Goal: Task Accomplishment & Management: Manage account settings

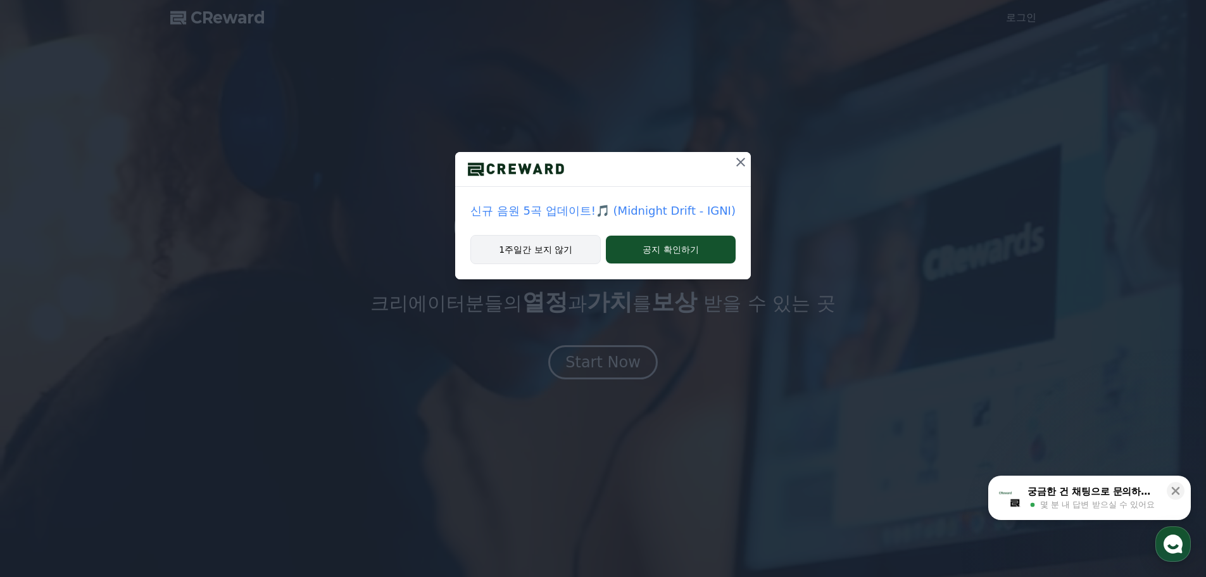
click at [572, 254] on button "1주일간 보지 않기" at bounding box center [535, 249] width 130 height 29
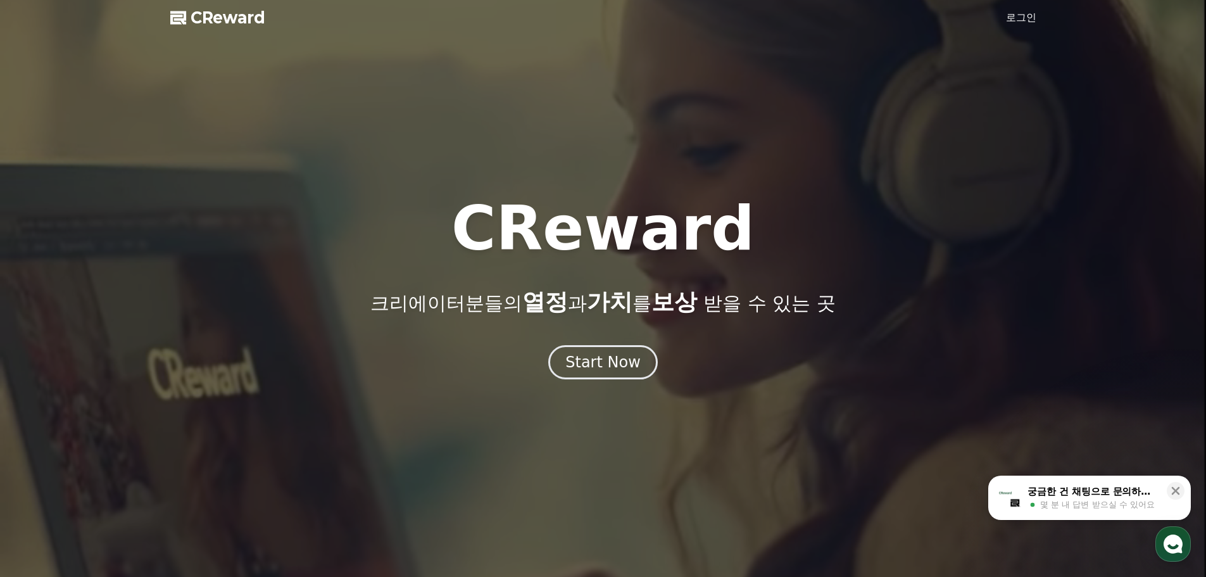
click at [1026, 14] on link "로그인" at bounding box center [1021, 17] width 30 height 15
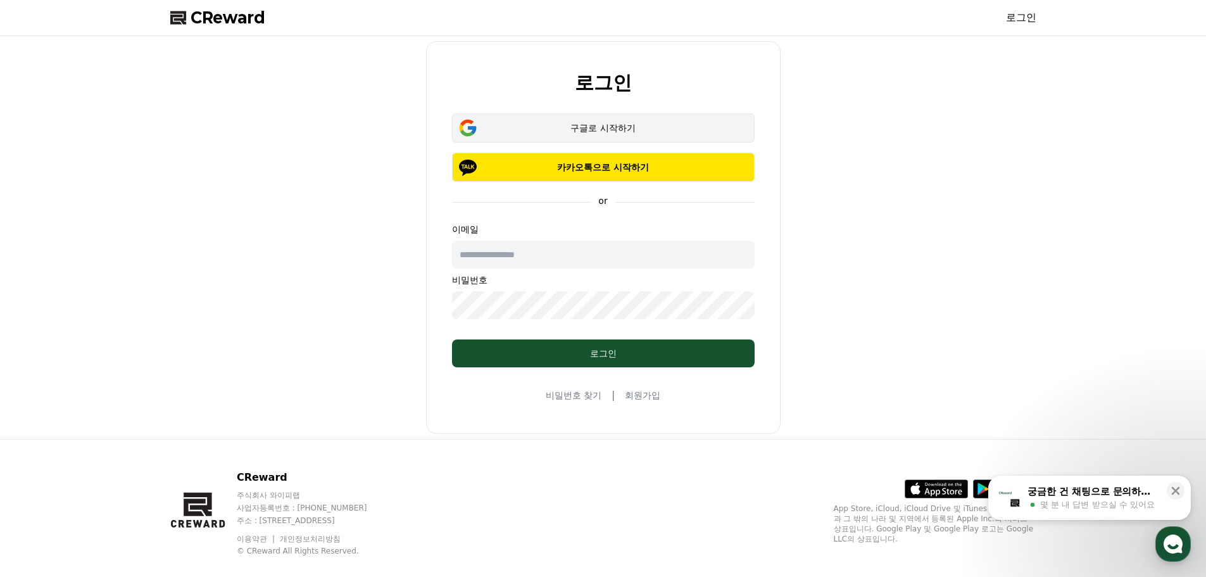
click at [644, 119] on button "구글로 시작하기" at bounding box center [603, 127] width 303 height 29
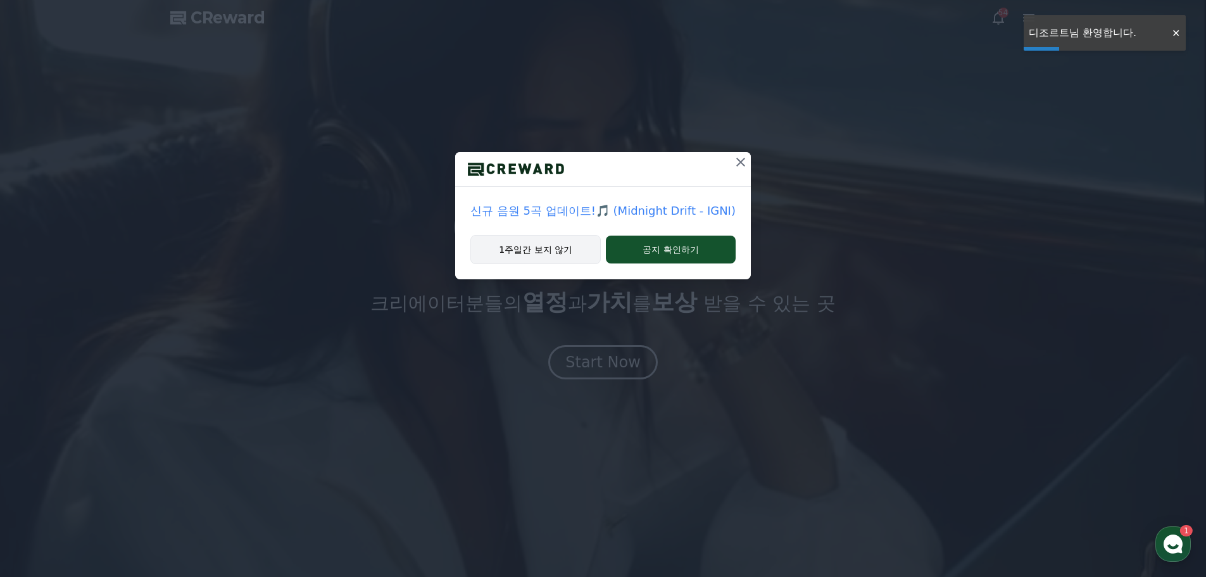
click at [532, 249] on button "1주일간 보지 않기" at bounding box center [535, 249] width 130 height 29
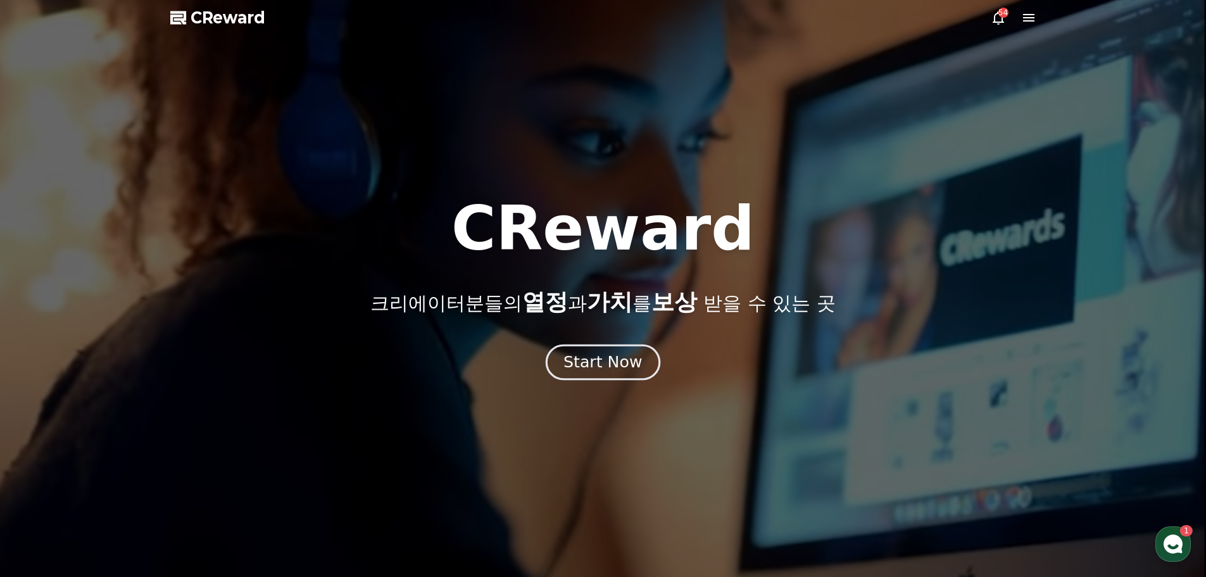
click at [605, 361] on div "Start Now" at bounding box center [602, 362] width 79 height 22
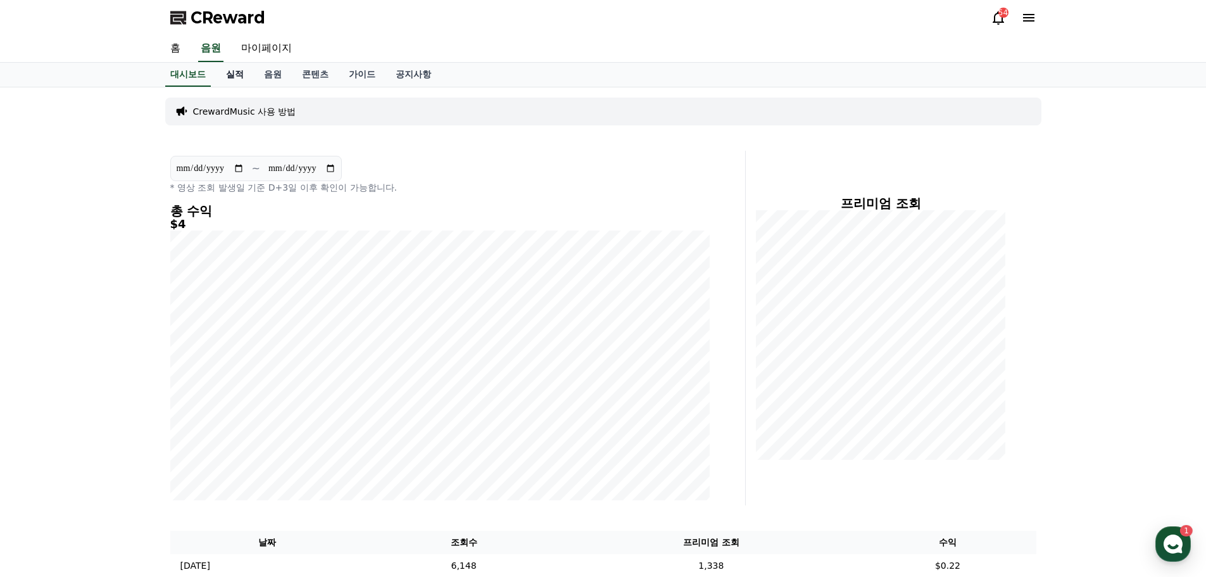
click at [227, 77] on link "실적" at bounding box center [235, 75] width 38 height 24
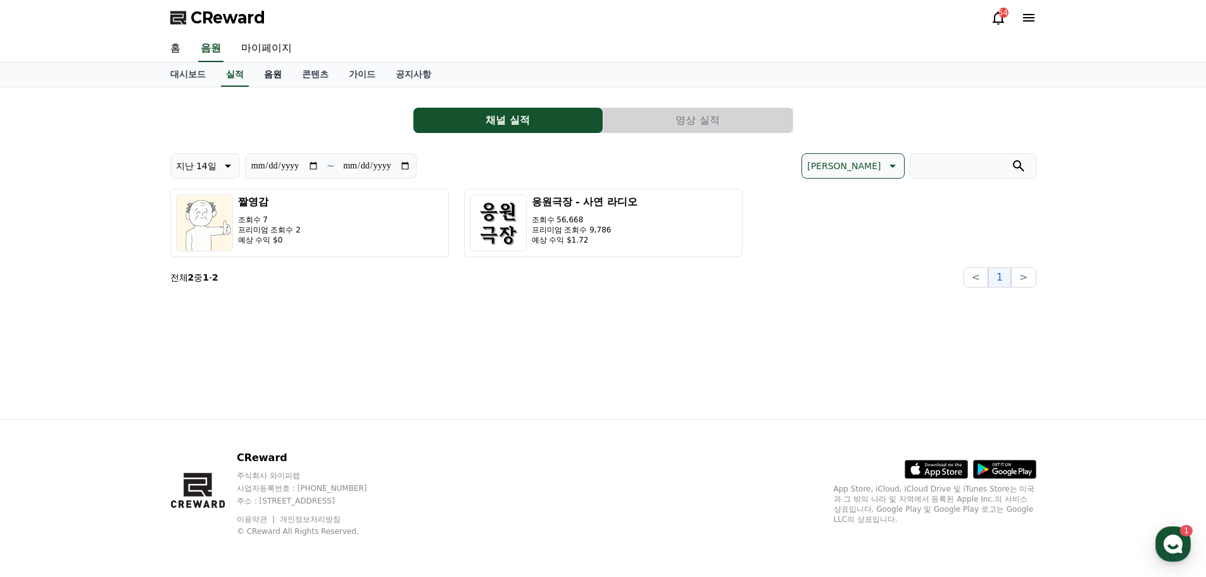
click at [272, 78] on link "음원" at bounding box center [273, 75] width 38 height 24
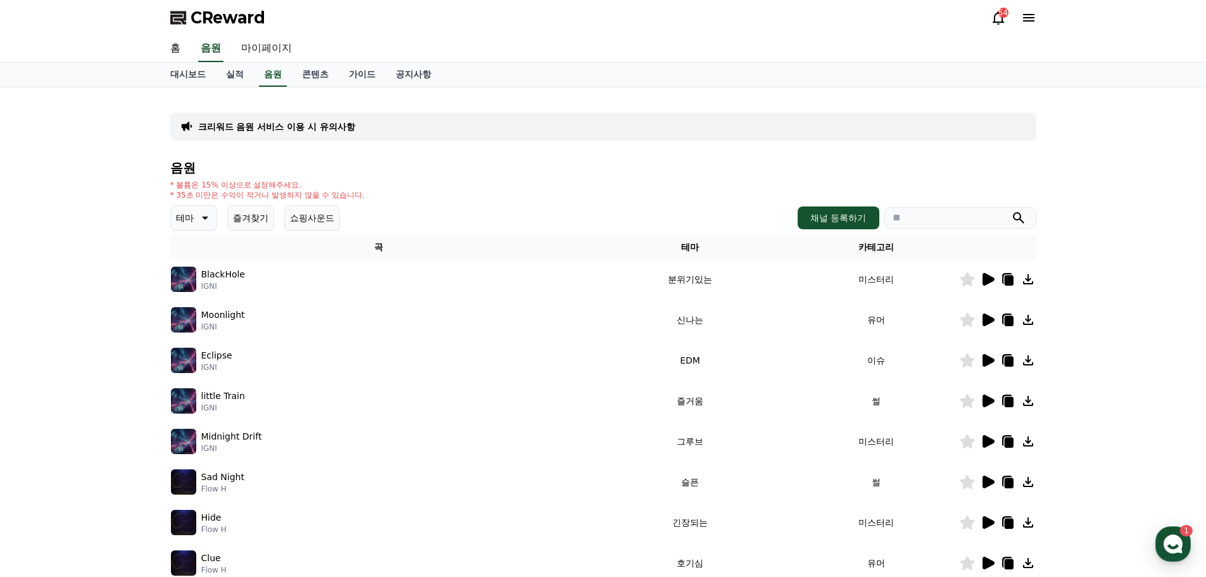
click at [272, 49] on link "마이페이지" at bounding box center [266, 48] width 71 height 27
select select "**********"
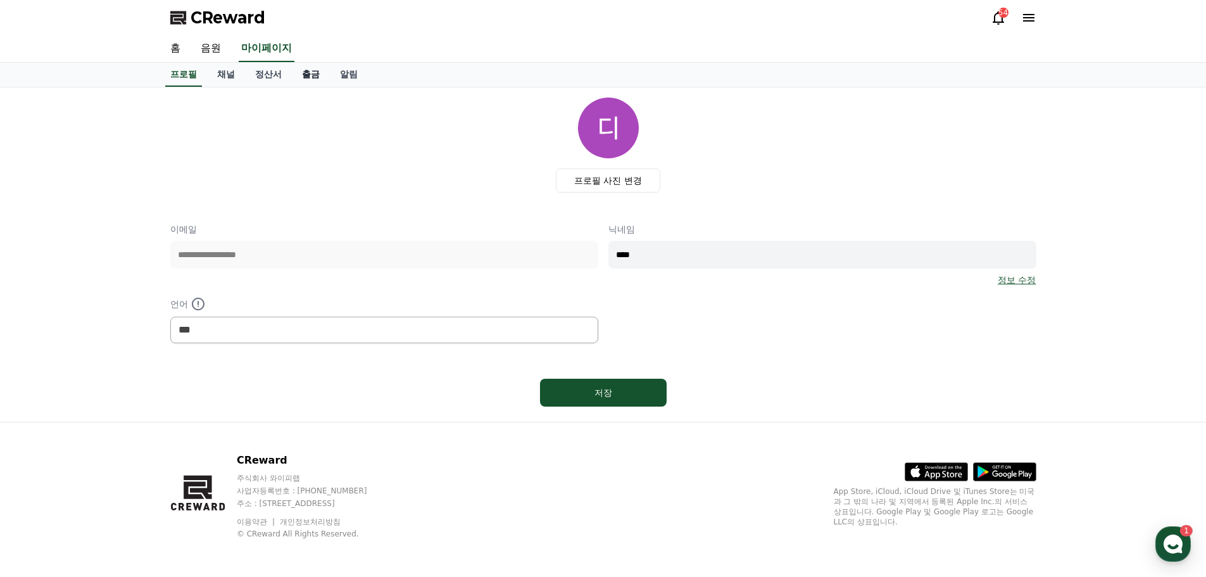
click at [309, 73] on link "출금" at bounding box center [311, 75] width 38 height 24
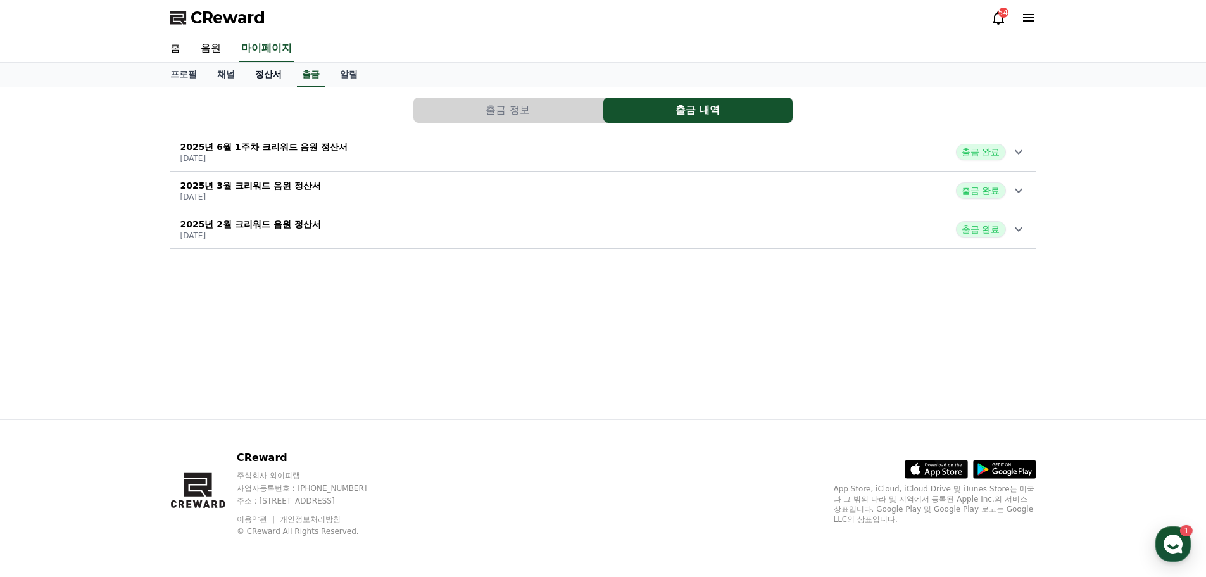
click at [258, 75] on link "정산서" at bounding box center [268, 75] width 47 height 24
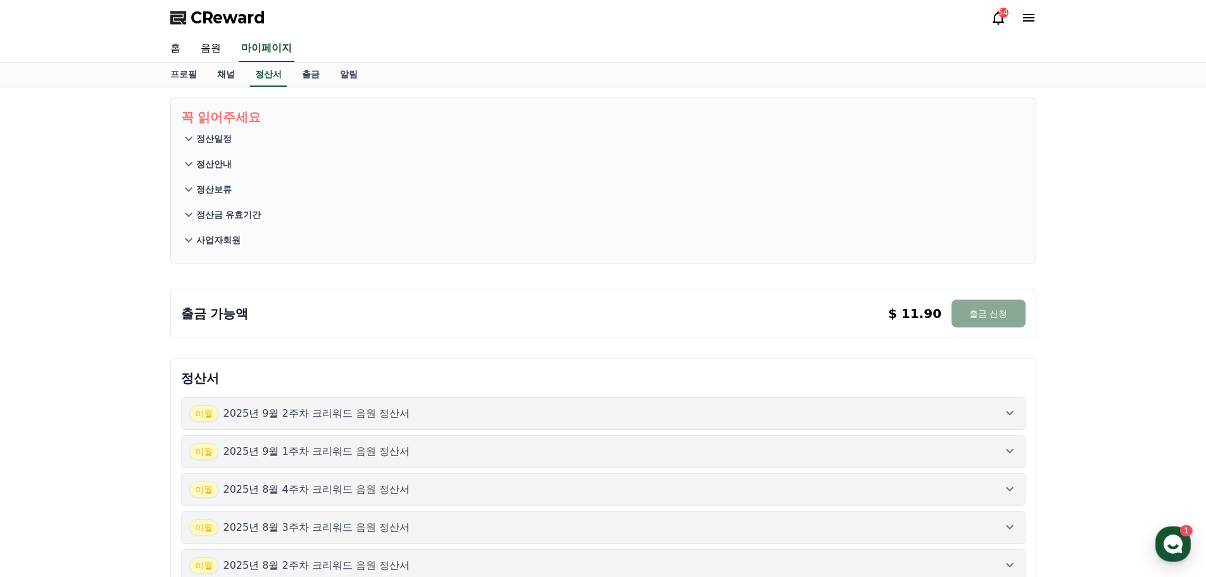
click at [1003, 425] on button "이월 2025년 9월 2주차 크리워드 음원 정산서" at bounding box center [603, 413] width 845 height 33
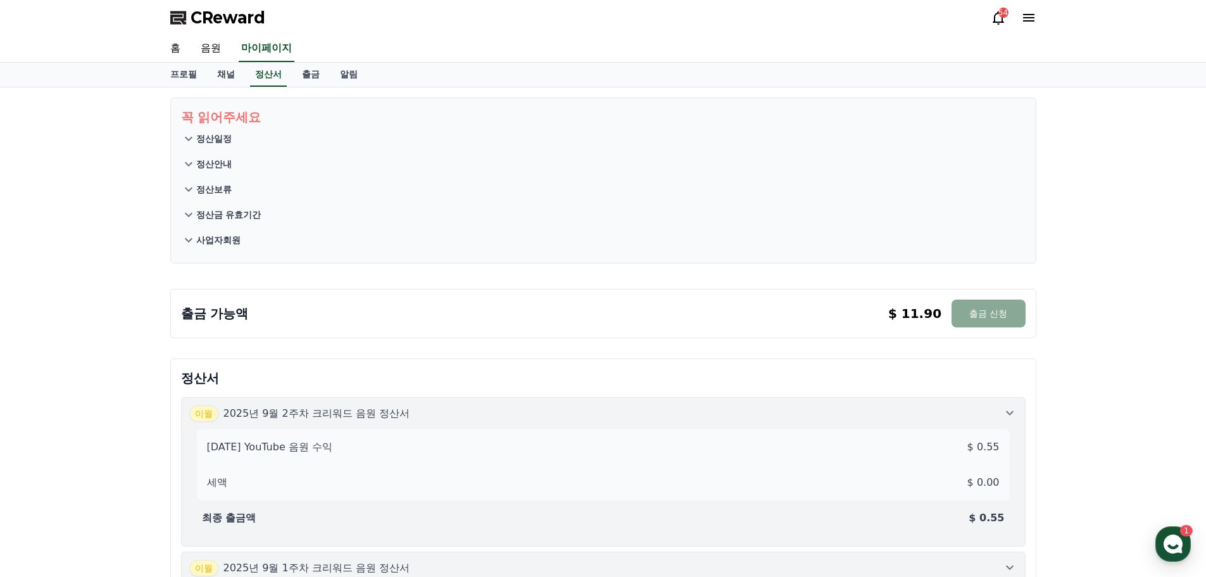
click at [1003, 420] on icon at bounding box center [1009, 412] width 15 height 15
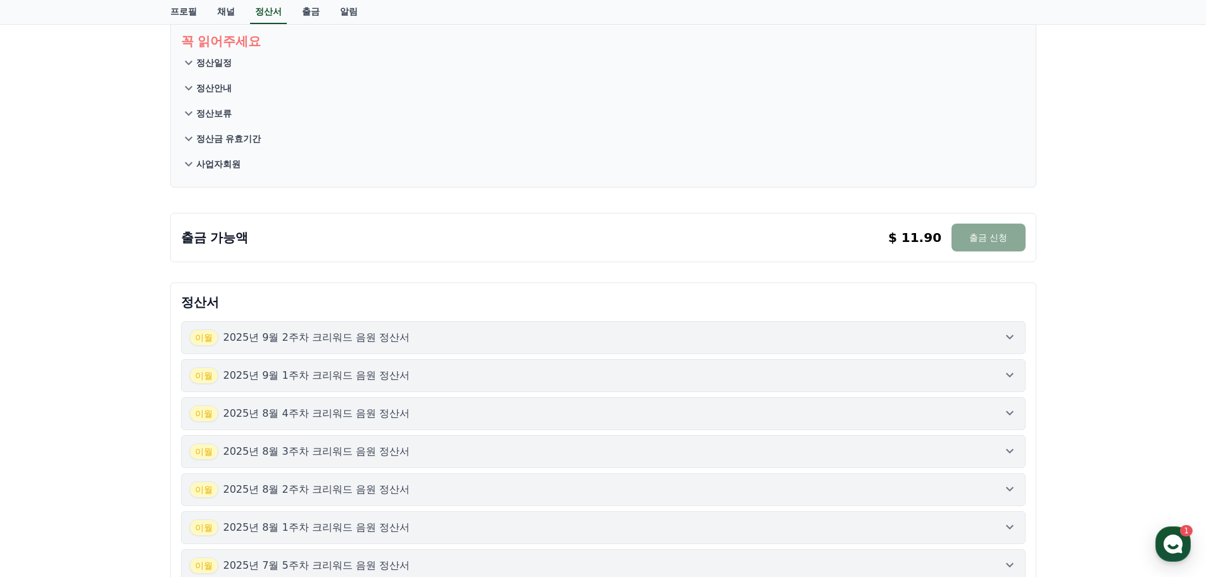
scroll to position [190, 0]
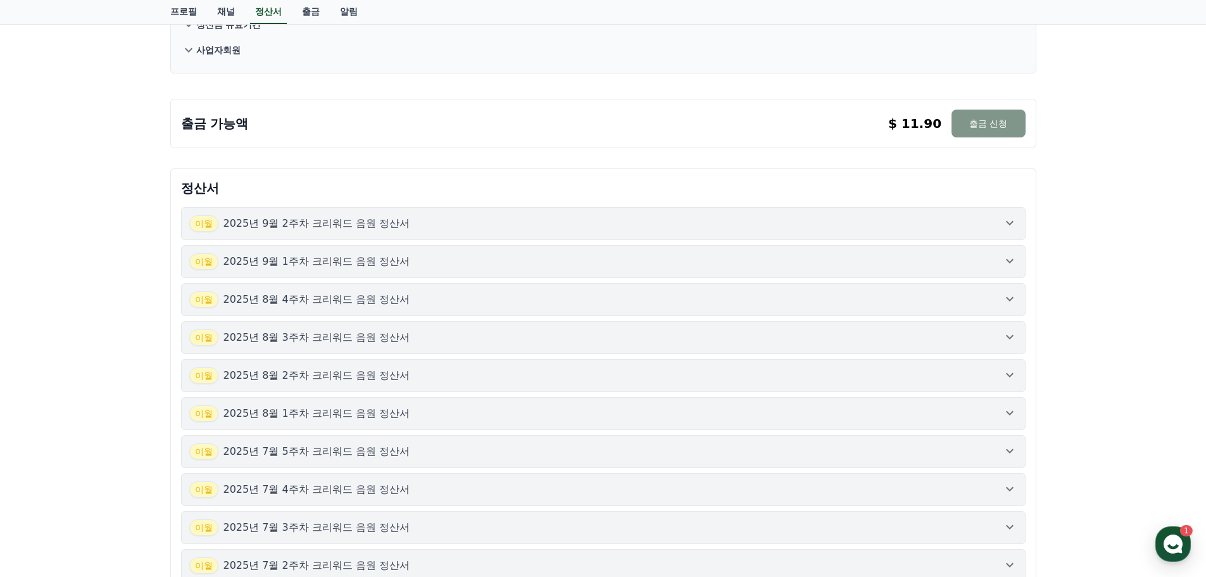
click at [978, 127] on button "출금 신청" at bounding box center [988, 124] width 73 height 28
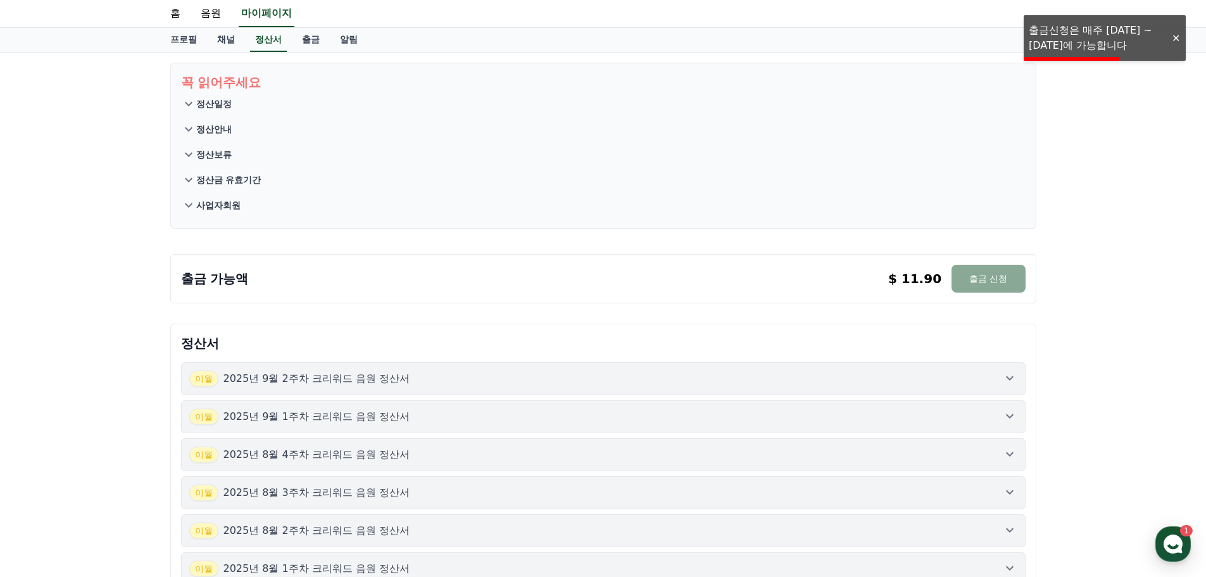
scroll to position [0, 0]
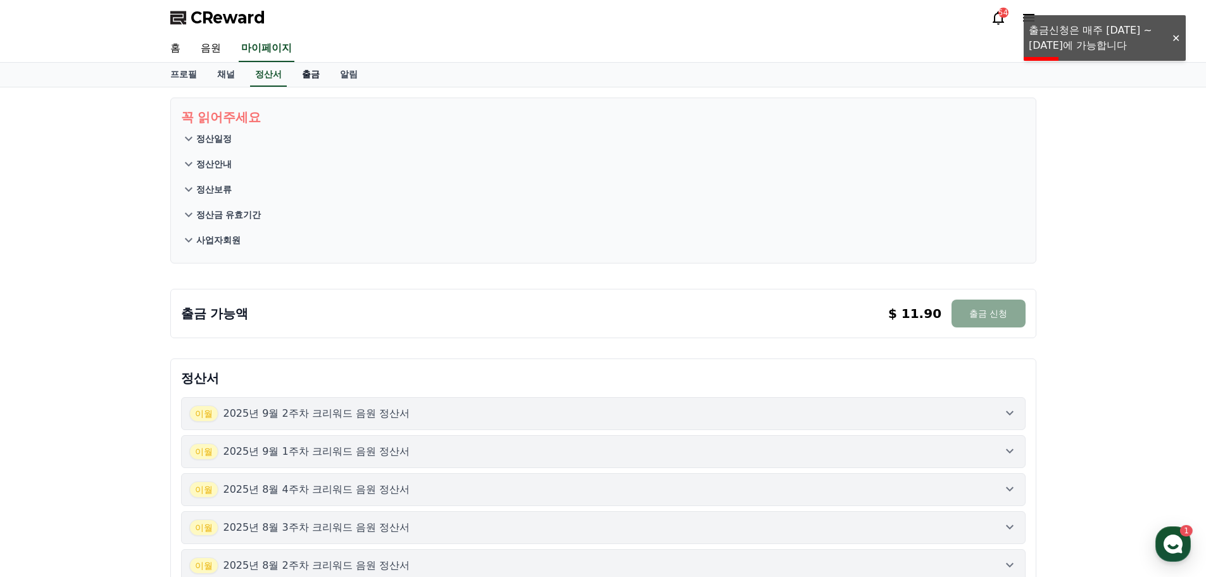
click at [305, 74] on link "출금" at bounding box center [311, 75] width 38 height 24
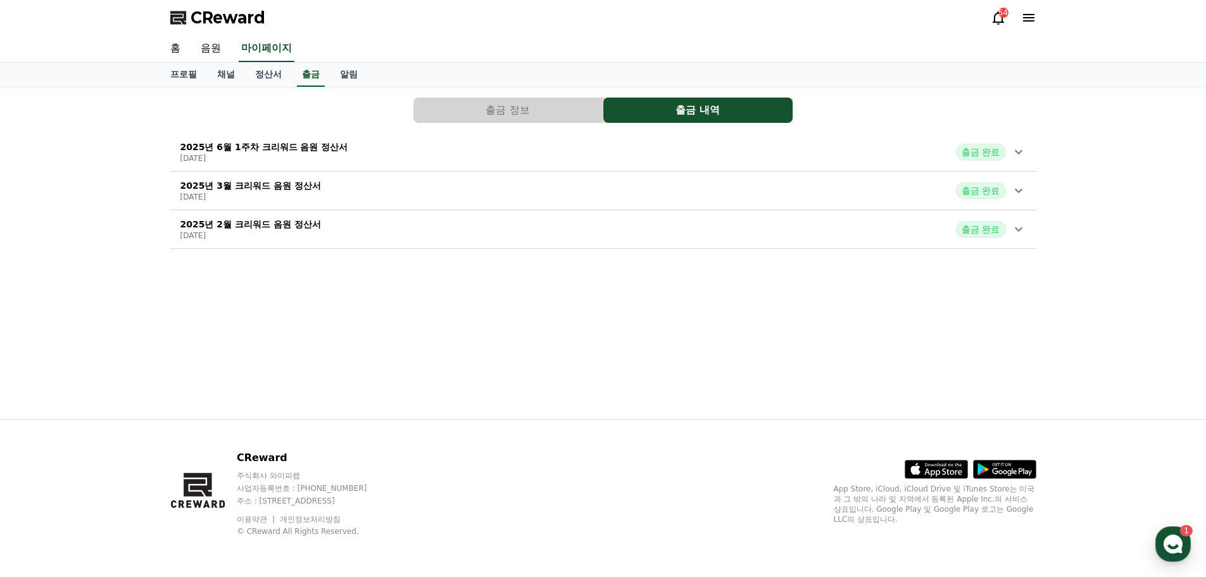
click at [297, 149] on p "2025년 6월 1주차 크리워드 음원 정산서" at bounding box center [264, 147] width 168 height 13
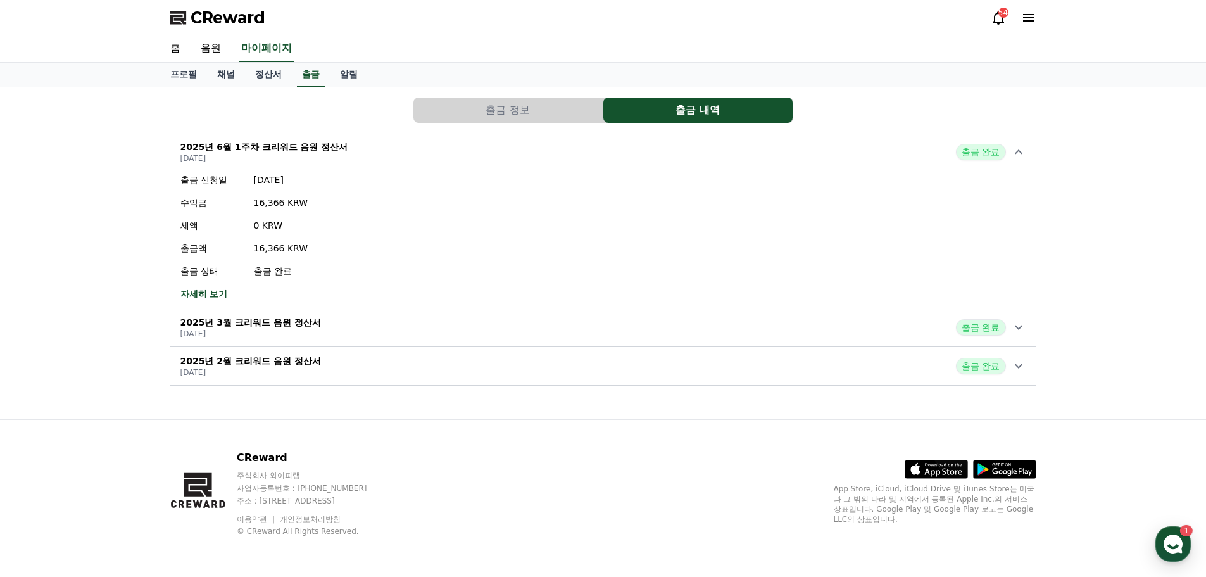
click at [296, 149] on p "2025년 6월 1주차 크리워드 음원 정산서" at bounding box center [264, 147] width 168 height 13
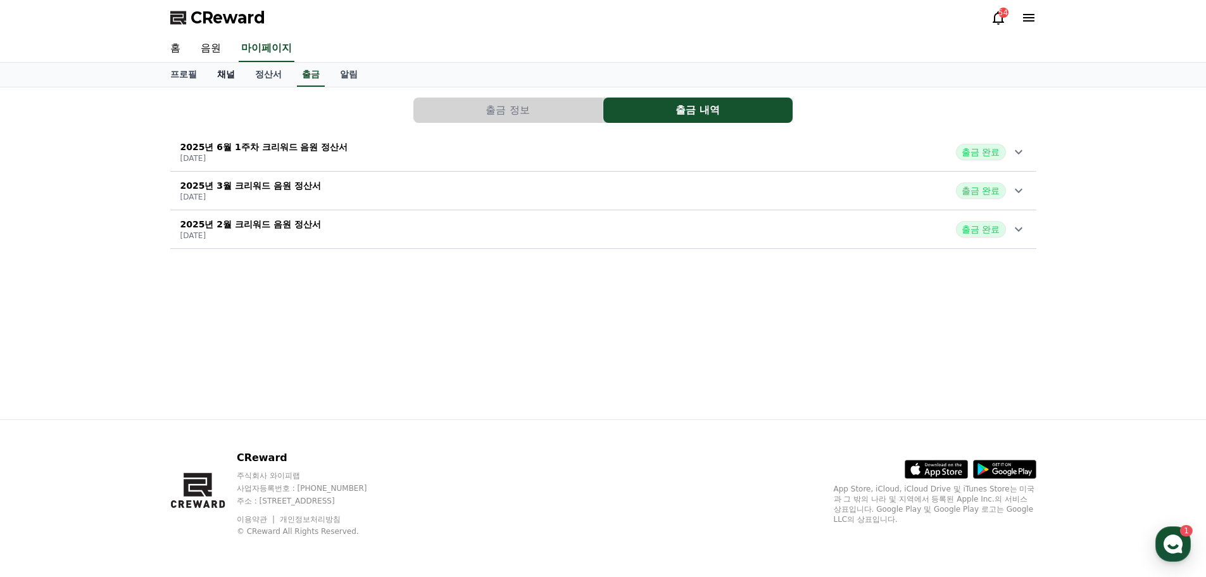
click at [225, 72] on link "채널" at bounding box center [226, 75] width 38 height 24
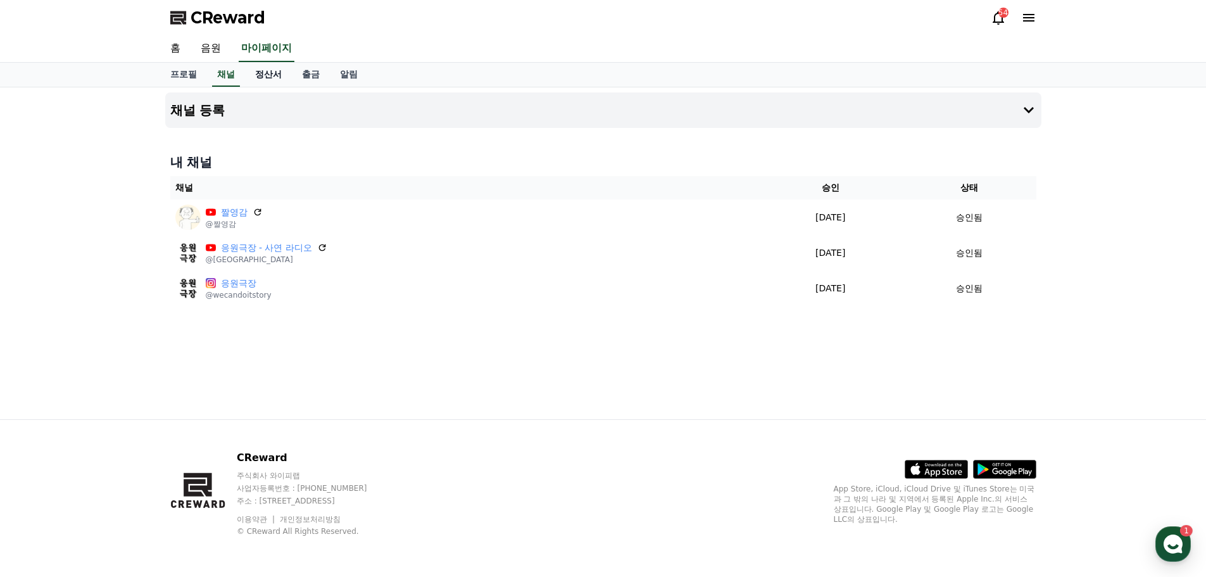
click at [272, 72] on link "정산서" at bounding box center [268, 75] width 47 height 24
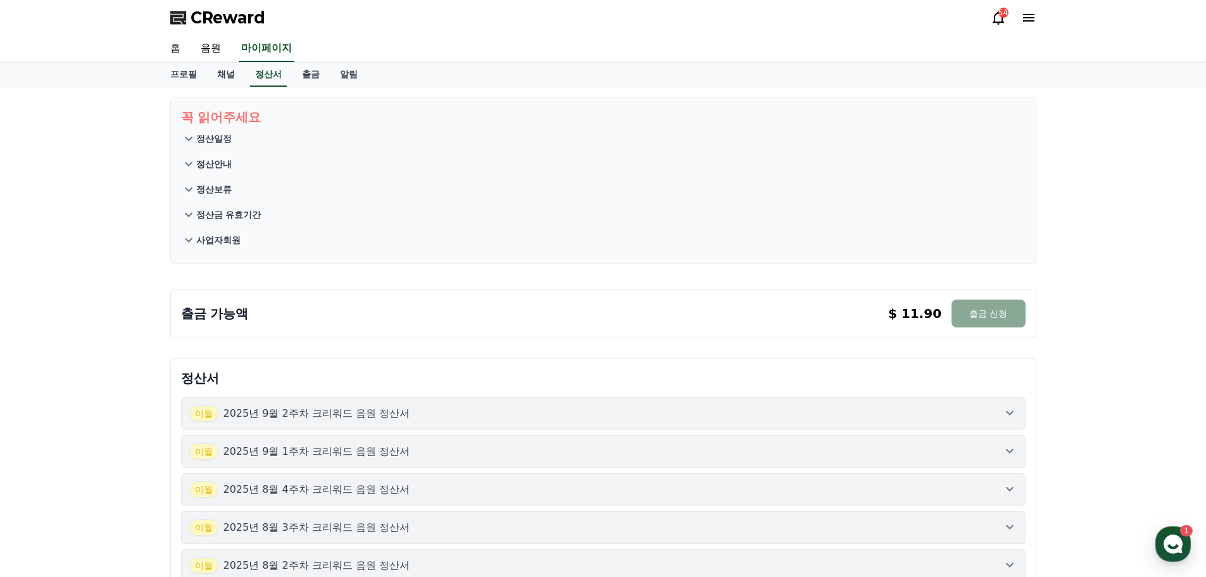
click at [171, 51] on link "홈" at bounding box center [175, 48] width 30 height 27
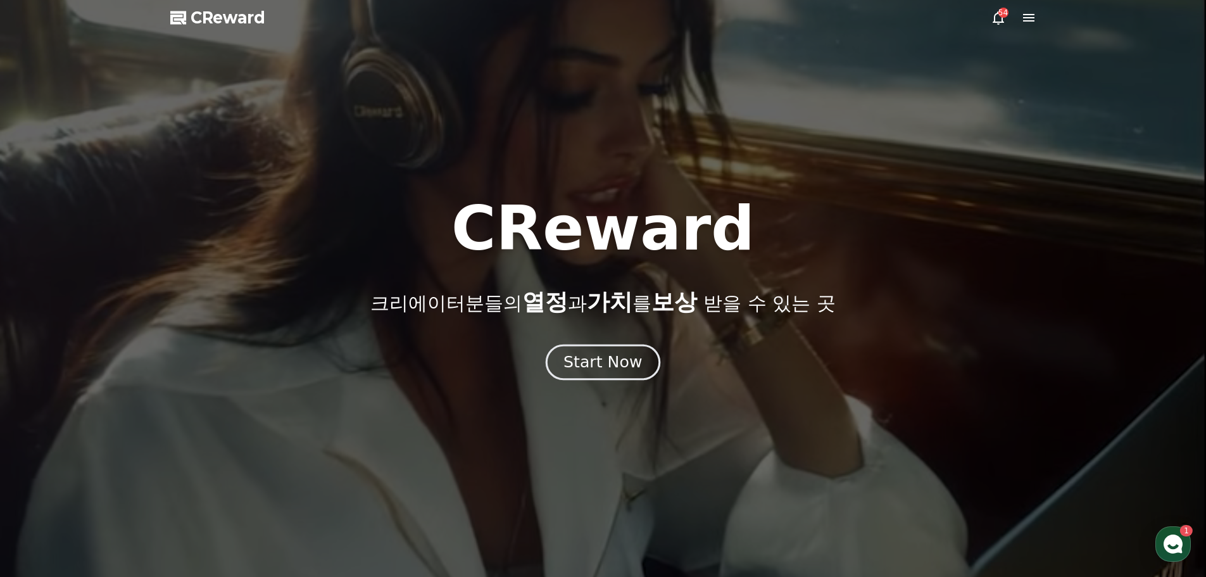
click at [597, 363] on div "Start Now" at bounding box center [602, 362] width 79 height 22
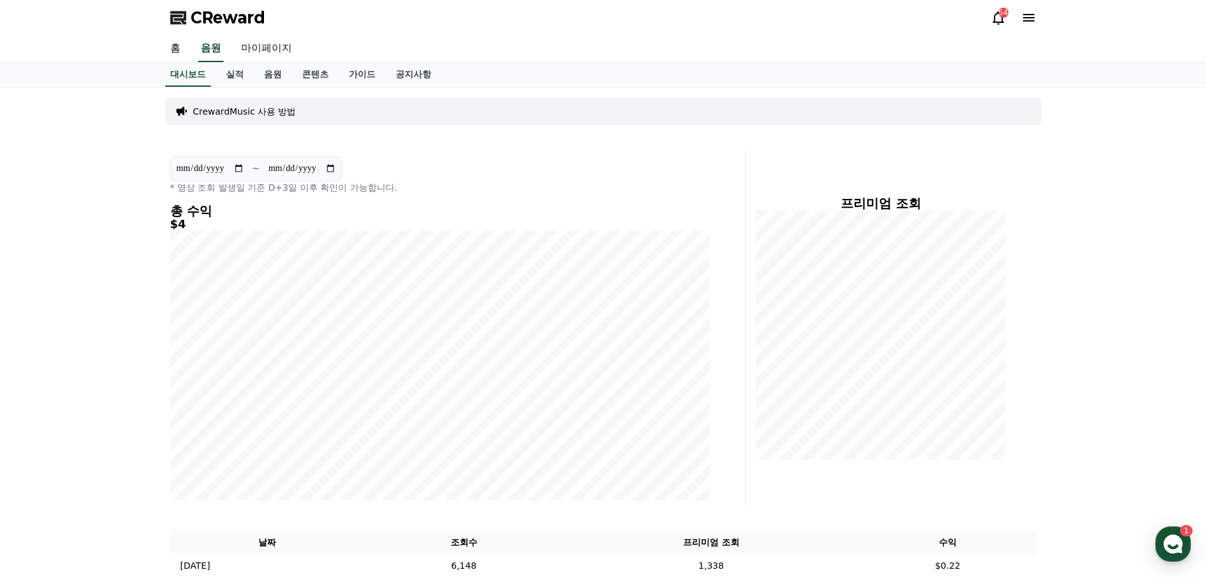
click at [256, 51] on link "마이페이지" at bounding box center [266, 48] width 71 height 27
select select "**********"
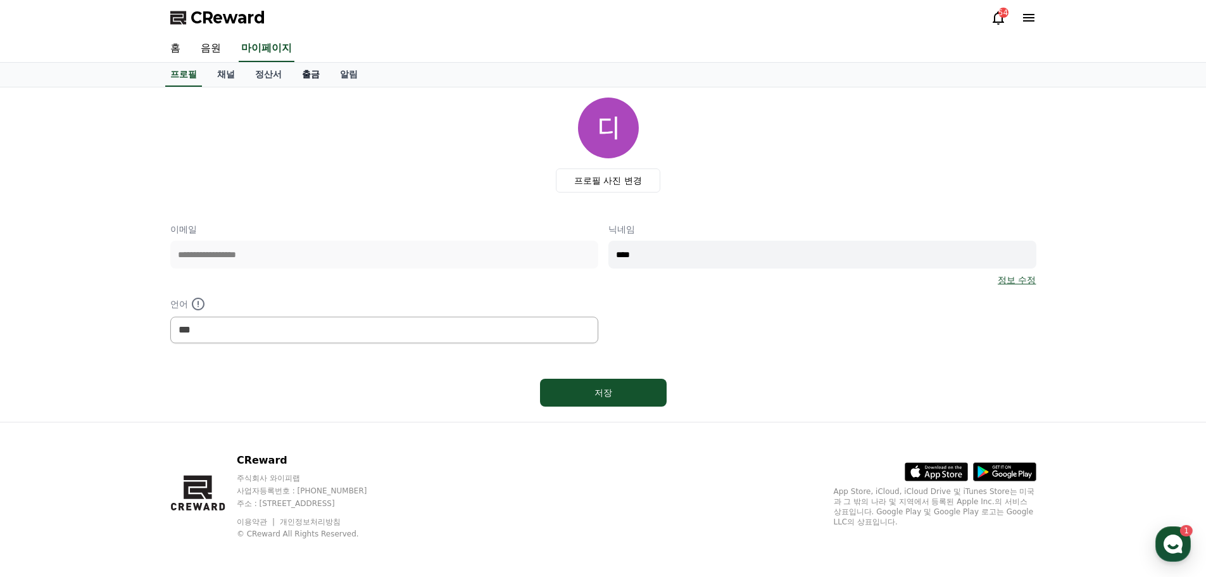
click at [305, 64] on link "출금" at bounding box center [311, 75] width 38 height 24
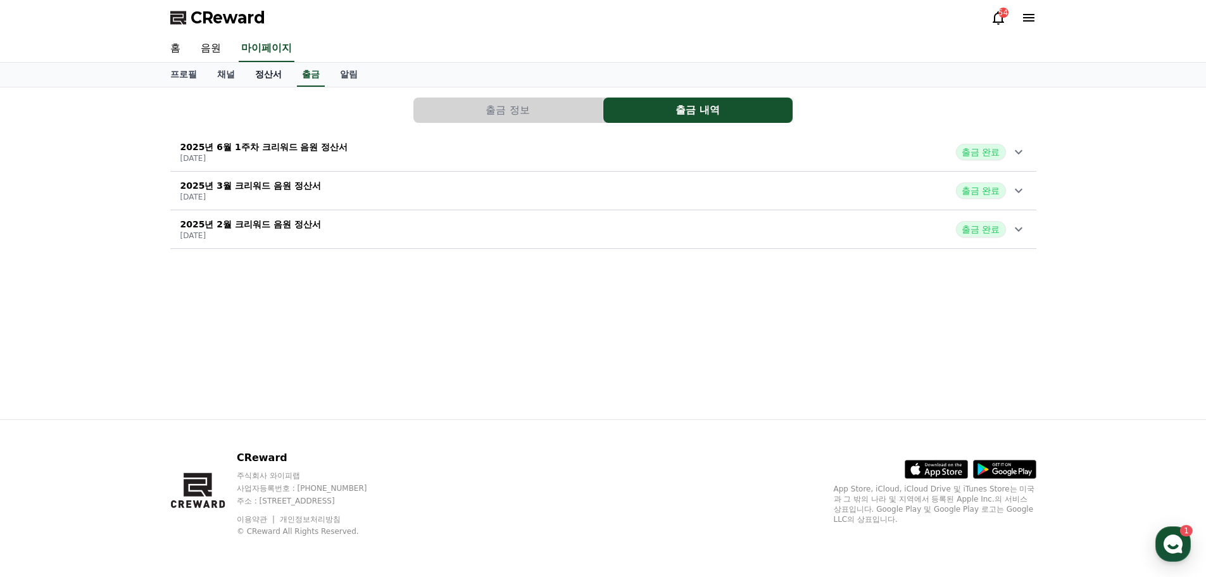
click at [259, 70] on link "정산서" at bounding box center [268, 75] width 47 height 24
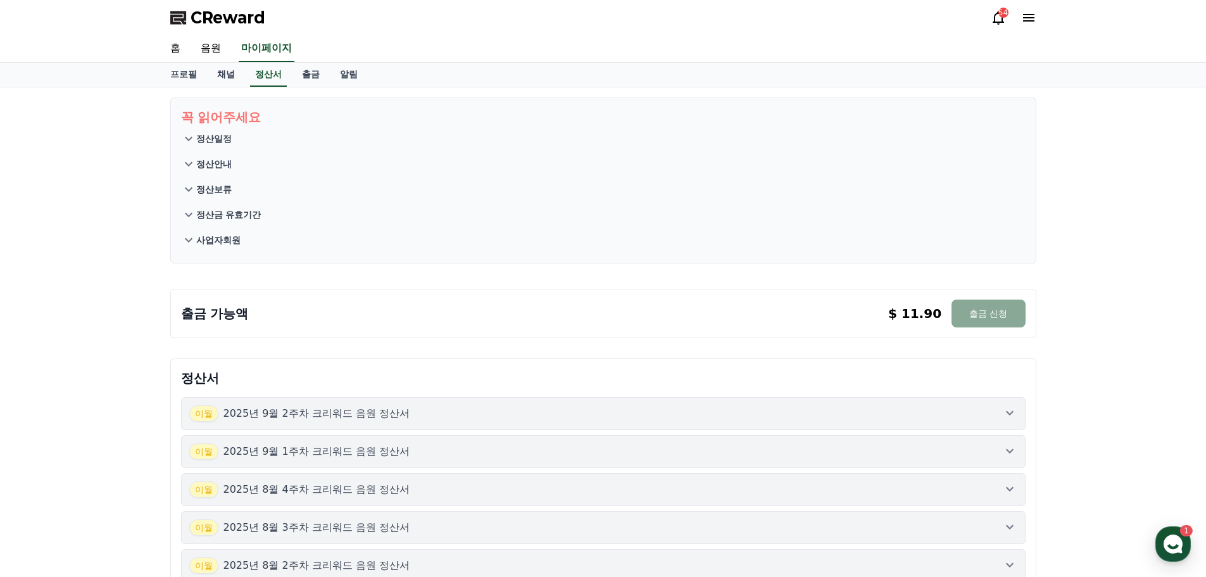
click at [358, 413] on p "2025년 9월 2주차 크리워드 음원 정산서" at bounding box center [316, 413] width 187 height 15
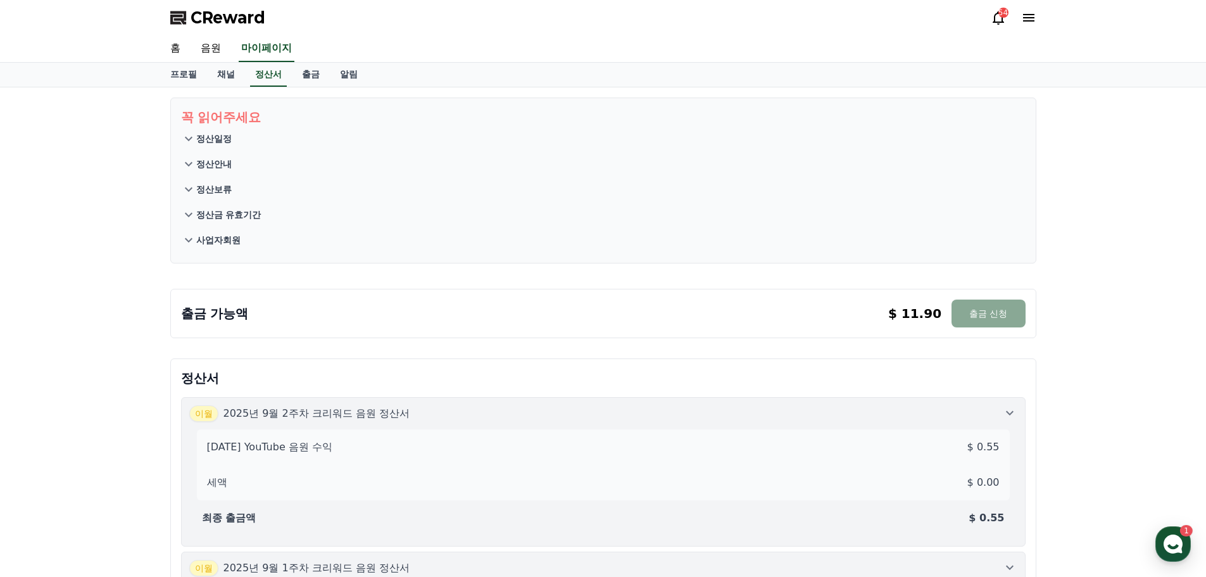
click at [358, 413] on p "2025년 9월 2주차 크리워드 음원 정산서" at bounding box center [316, 413] width 187 height 15
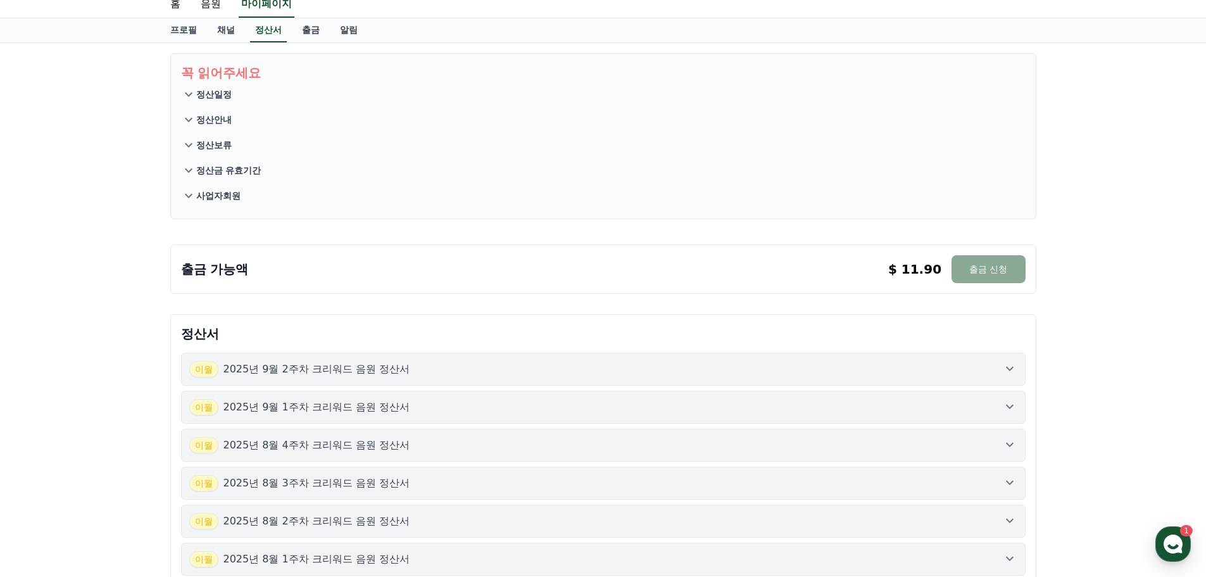
scroll to position [63, 0]
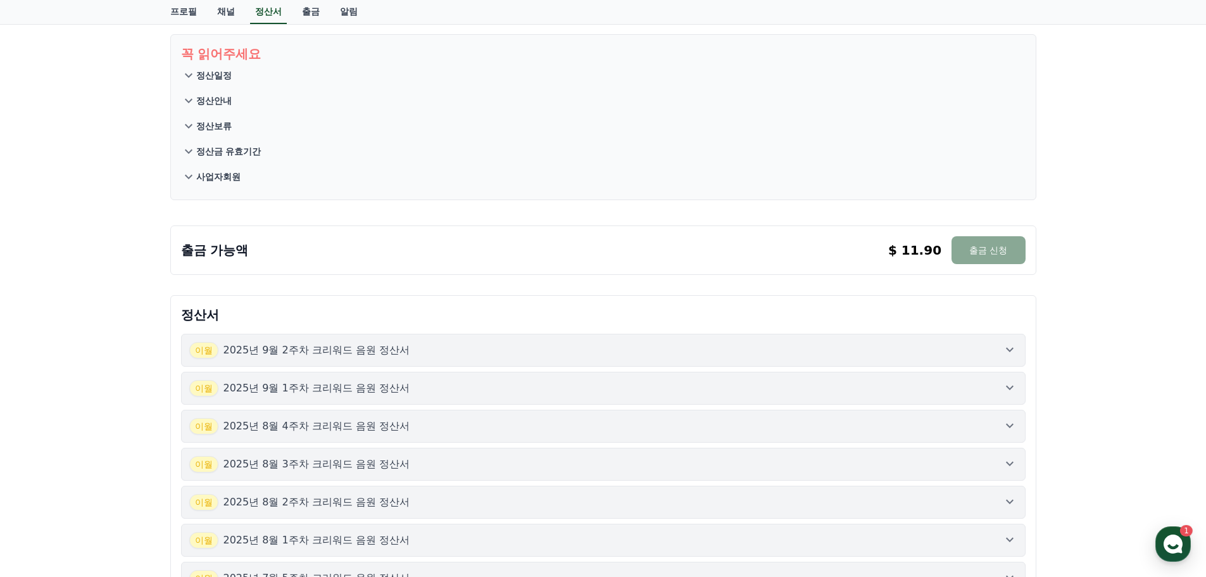
click at [468, 381] on div "이월 2025년 9월 1주차 크리워드 음원 정산서" at bounding box center [603, 388] width 828 height 16
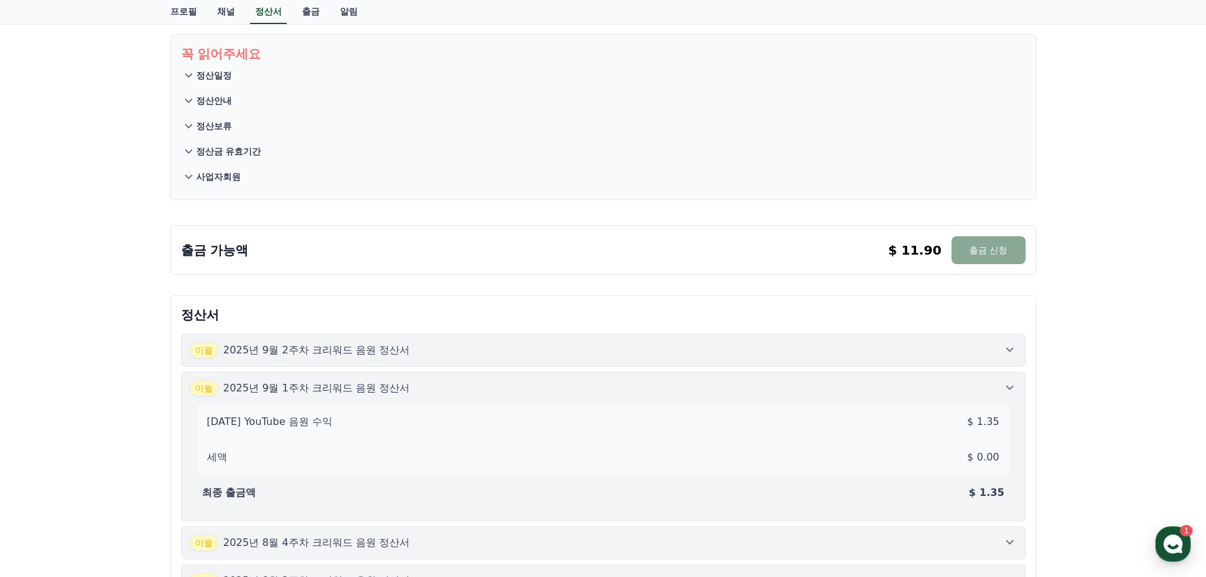
click at [468, 381] on div "이월 2025년 9월 1주차 크리워드 음원 정산서" at bounding box center [603, 388] width 828 height 16
click at [488, 361] on button "이월 2025년 9월 2주차 크리워드 음원 정산서" at bounding box center [603, 350] width 845 height 33
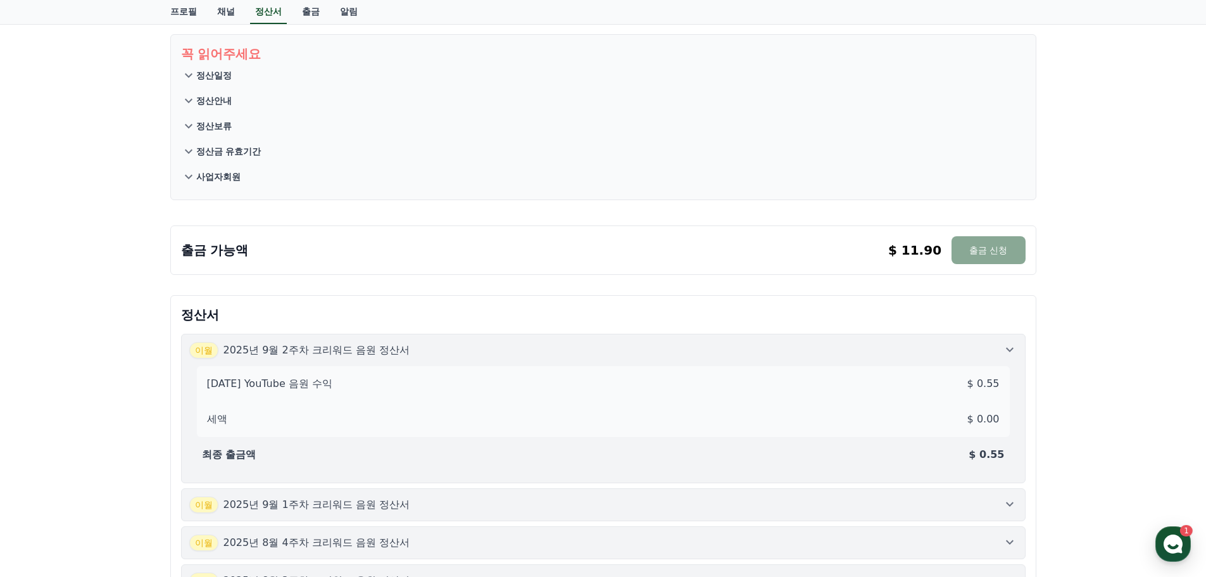
click at [488, 361] on div "2025-09-2 YouTube 음원 수익 $ 0.55 세액 $ 0.00 최종 출금액 $ 0.55" at bounding box center [603, 416] width 828 height 116
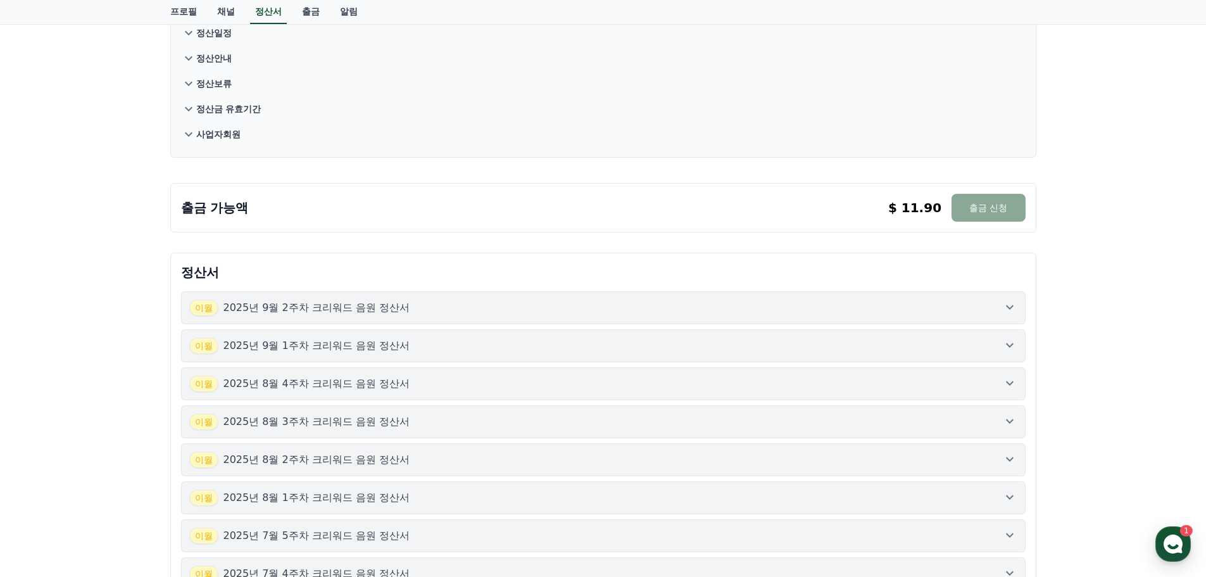
scroll to position [127, 0]
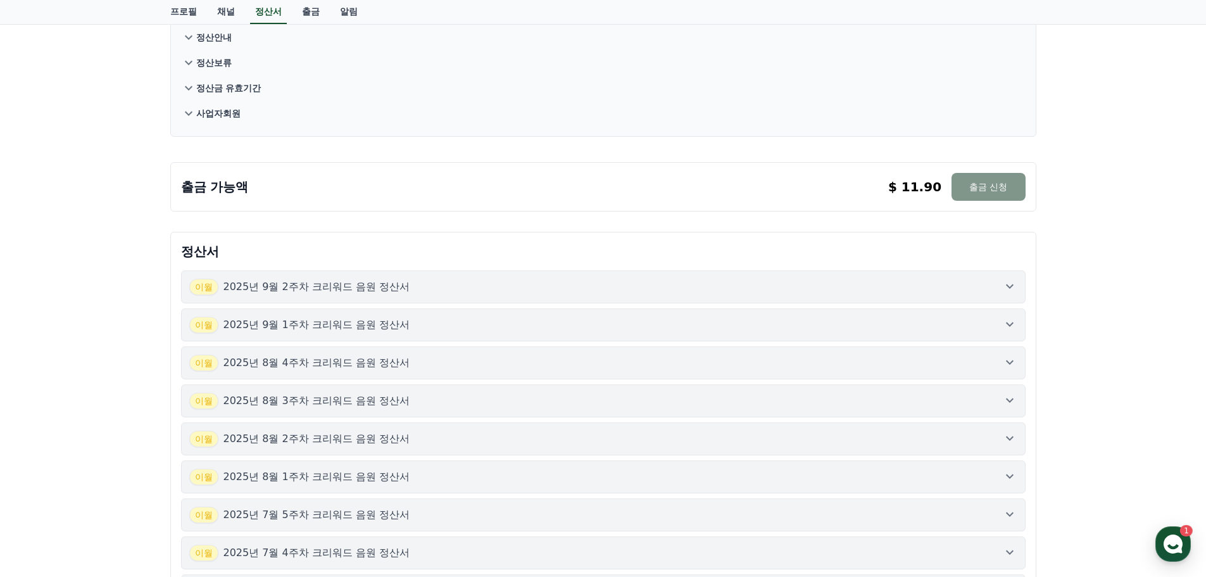
click at [984, 185] on button "출금 신청" at bounding box center [988, 187] width 73 height 28
click at [424, 249] on p "정산서" at bounding box center [603, 251] width 845 height 18
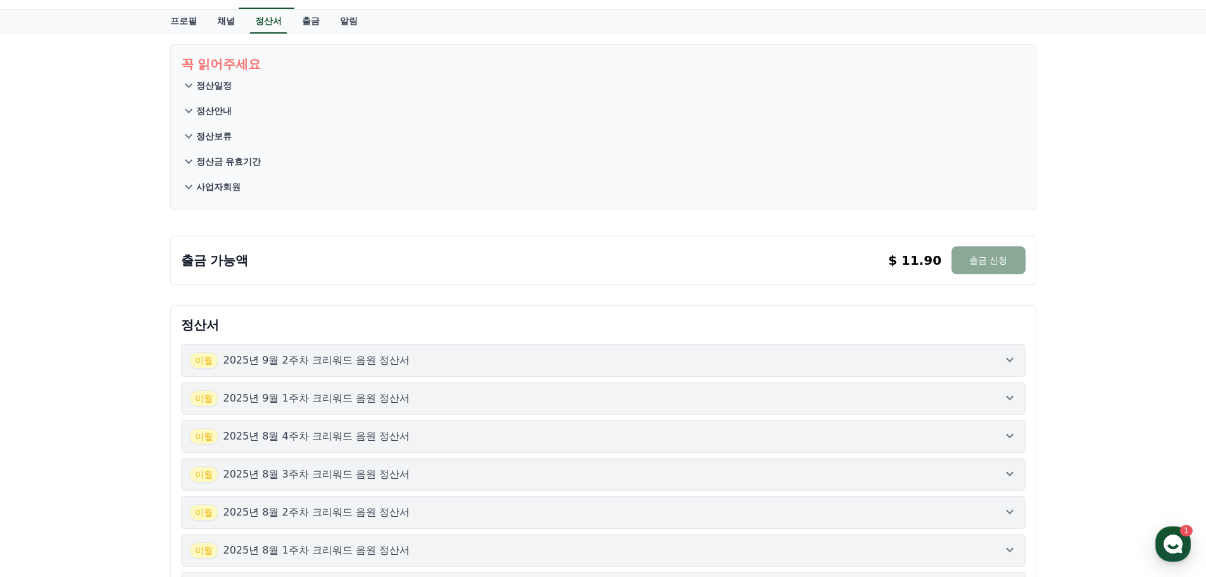
scroll to position [0, 0]
